Goal: Book appointment/travel/reservation

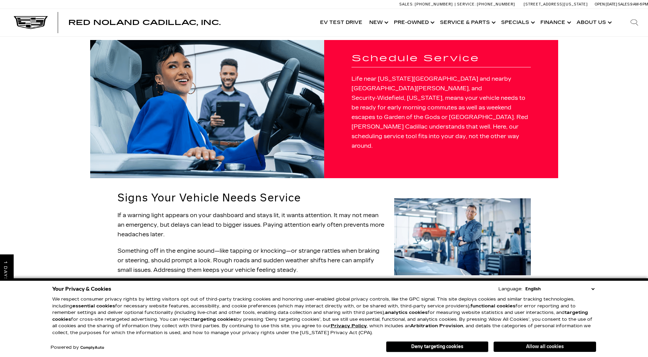
click at [525, 345] on button "Allow all cookies" at bounding box center [545, 346] width 102 height 10
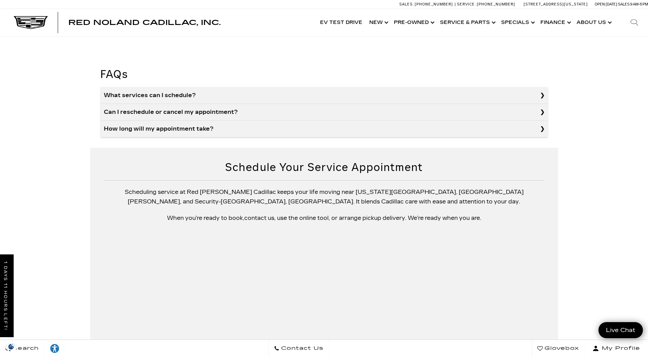
scroll to position [620, 0]
click at [314, 162] on h2 "Schedule Your Service Appointment" at bounding box center [324, 168] width 441 height 12
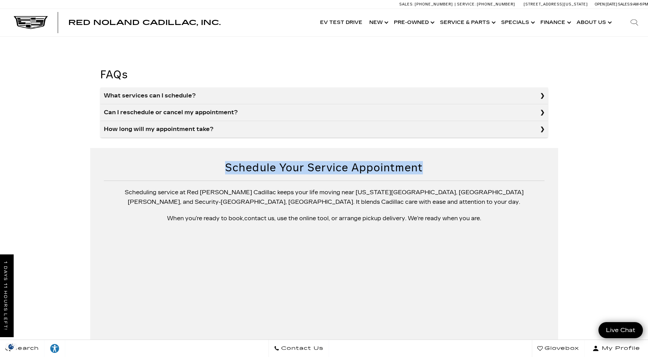
click at [314, 162] on h2 "Schedule Your Service Appointment" at bounding box center [324, 168] width 441 height 12
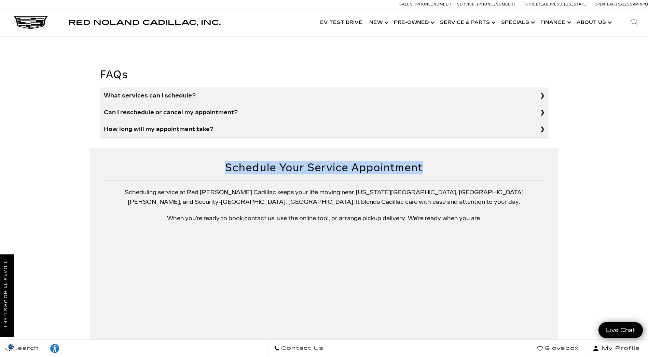
click at [313, 213] on p "When you’re ready to book, contact us , use the online tool, or arrange pickup …" at bounding box center [324, 218] width 441 height 10
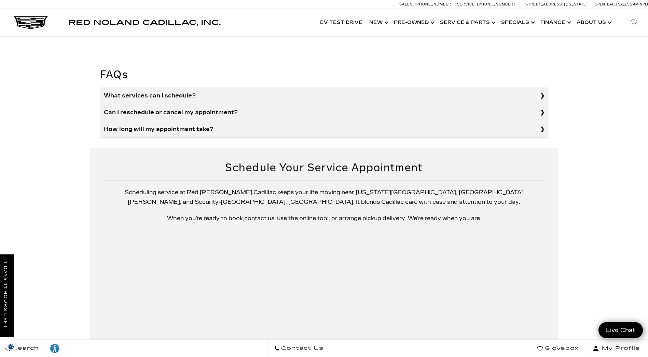
click at [312, 213] on p "When you’re ready to book, contact us , use the online tool, or arrange pickup …" at bounding box center [324, 218] width 441 height 10
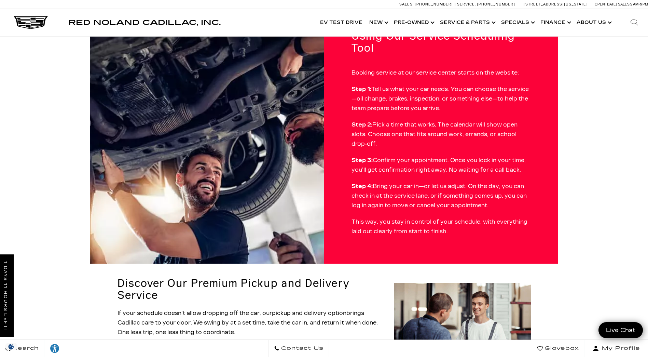
scroll to position [278, 0]
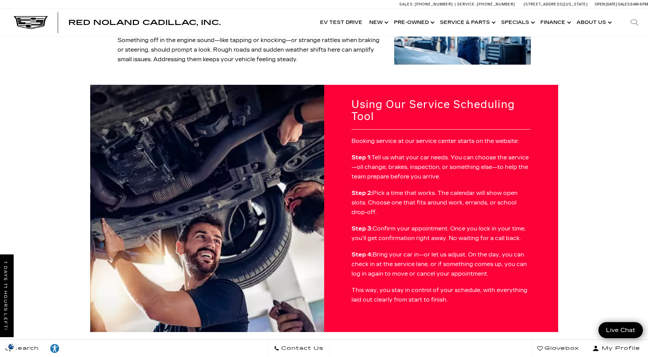
click at [488, 136] on p "Booking service at our service center starts on the website:" at bounding box center [440, 141] width 179 height 10
click at [488, 137] on p "Booking service at our service center starts on the website:" at bounding box center [440, 142] width 179 height 10
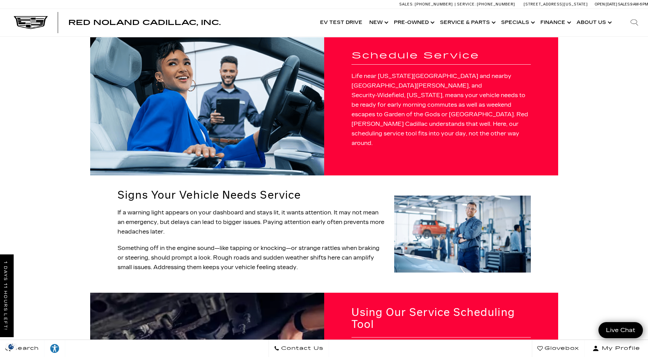
scroll to position [0, 0]
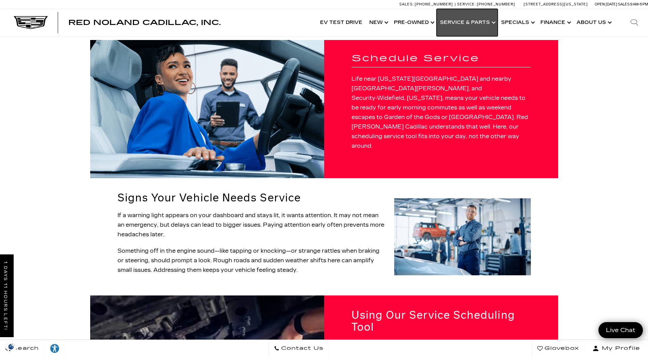
click at [464, 25] on link "Show Service & Parts" at bounding box center [466, 22] width 61 height 27
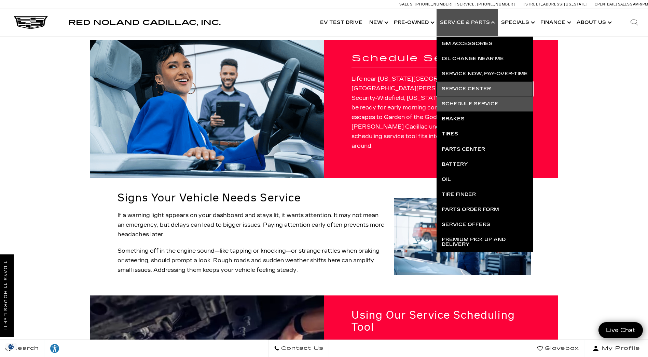
click at [466, 88] on link "Service Center" at bounding box center [484, 88] width 96 height 15
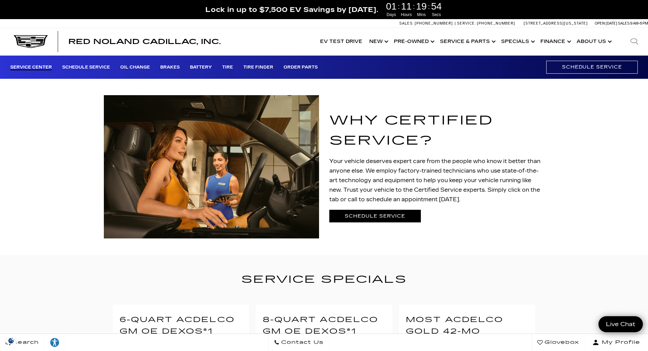
click at [369, 220] on link "Schedule Service" at bounding box center [375, 216] width 92 height 13
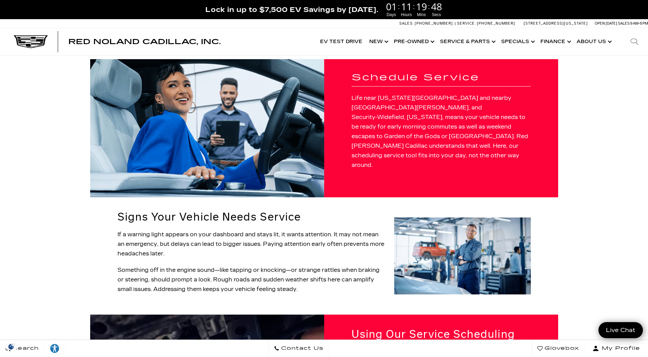
click at [395, 83] on h1 "Schedule Service" at bounding box center [440, 78] width 179 height 10
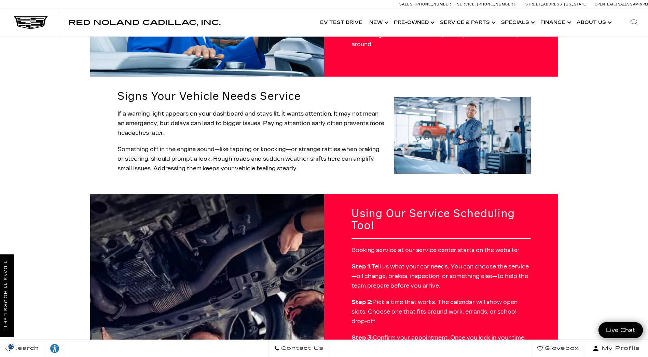
scroll to position [102, 0]
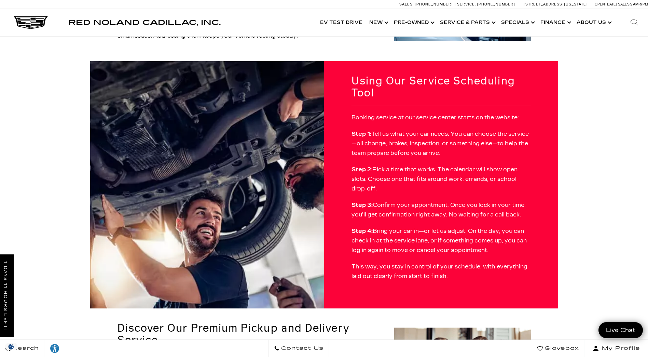
click at [218, 181] on img at bounding box center [207, 184] width 234 height 247
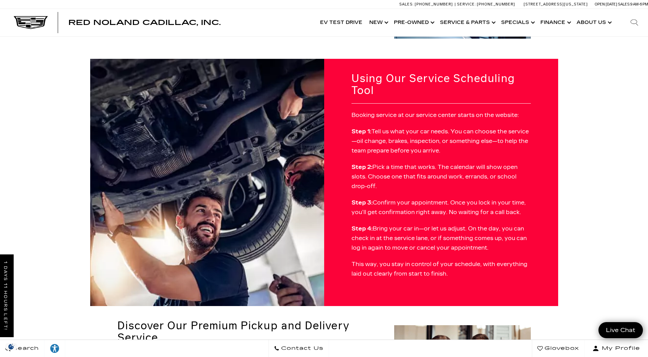
click at [218, 181] on img at bounding box center [207, 182] width 234 height 247
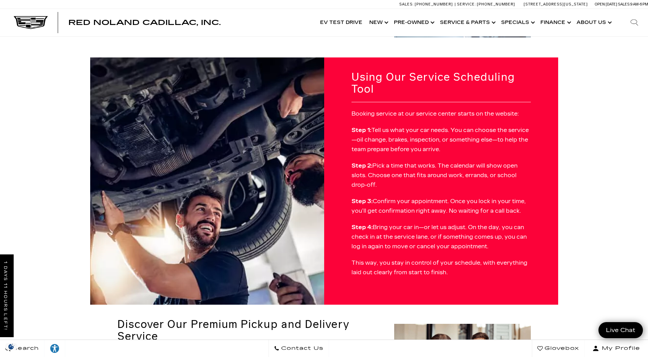
scroll to position [238, 0]
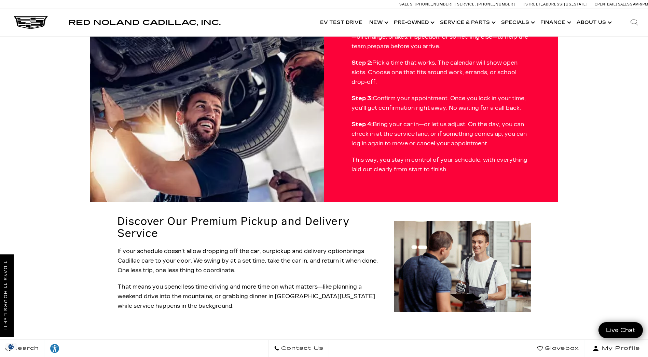
click at [257, 215] on h2 "Discover Our Premium Pickup and Delivery Service" at bounding box center [251, 227] width 268 height 24
click at [256, 215] on h2 "Discover Our Premium Pickup and Delivery Service" at bounding box center [251, 227] width 268 height 24
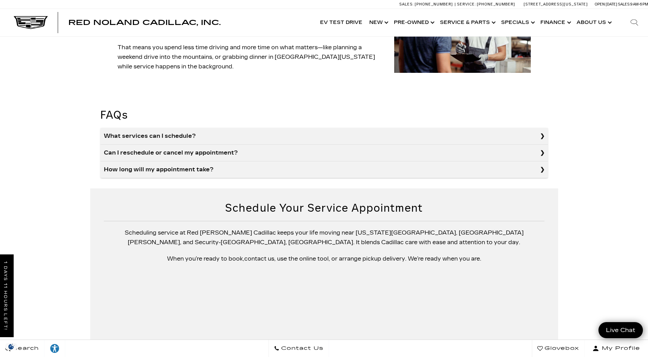
scroll to position [580, 0]
click at [307, 253] on p "When you’re ready to book, contact us , use the online tool, or arrange pickup …" at bounding box center [324, 258] width 441 height 10
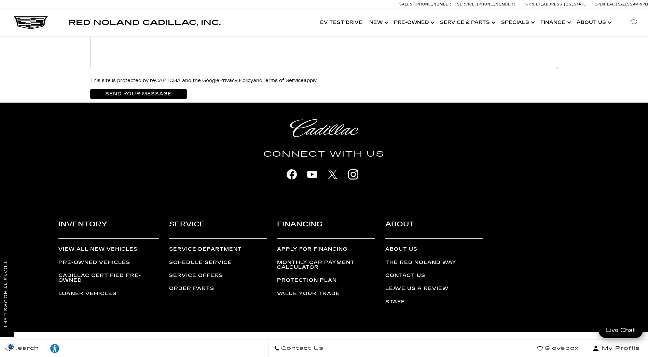
scroll to position [1111, 0]
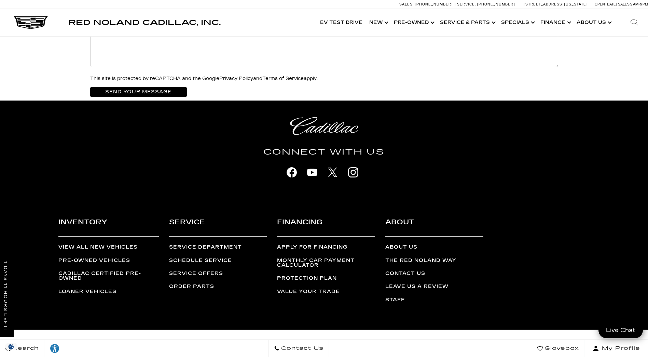
drag, startPoint x: 584, startPoint y: 360, endPoint x: 557, endPoint y: 334, distance: 37.5
click at [556, 335] on div "Copyright © 2025 - Red Noland Cadillac, Inc. Contact Us Sitemap Sitemap XML Aud…" at bounding box center [324, 356] width 648 height 54
click at [629, 335] on link "Live Chat" at bounding box center [620, 330] width 49 height 18
click at [636, 330] on icon "Close" at bounding box center [634, 329] width 9 height 9
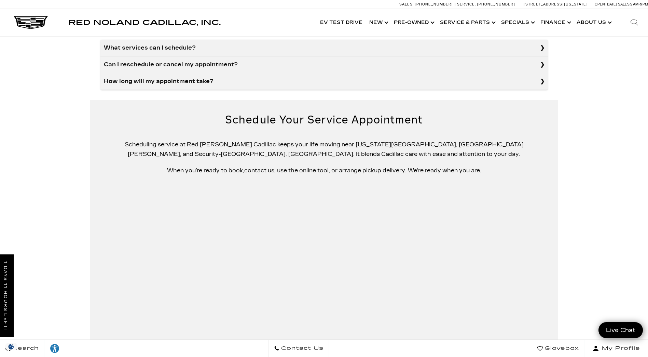
scroll to position [667, 0]
click at [308, 166] on p "When you’re ready to book, contact us , use the online tool, or arrange pickup …" at bounding box center [324, 171] width 441 height 10
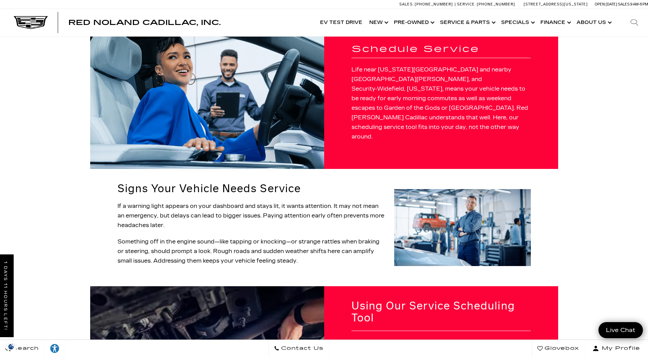
scroll to position [0, 0]
